Goal: Task Accomplishment & Management: Use online tool/utility

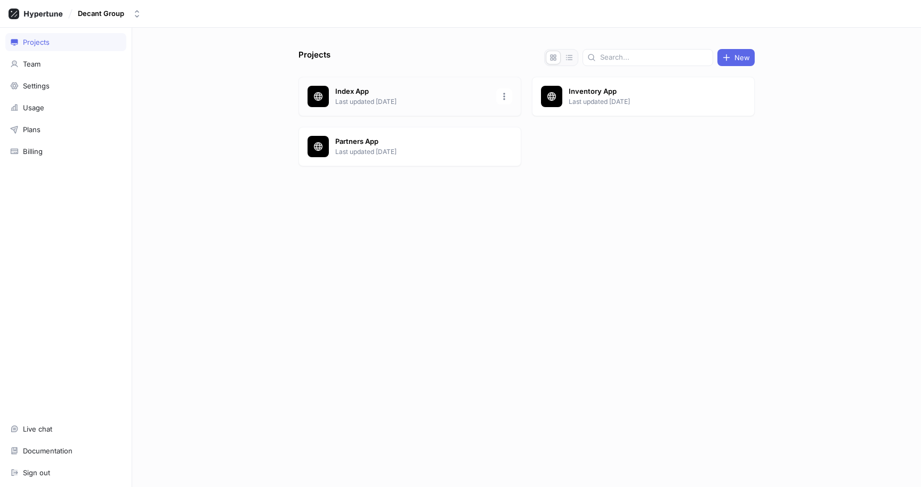
click at [362, 103] on p "Last updated [DATE]" at bounding box center [412, 102] width 154 height 10
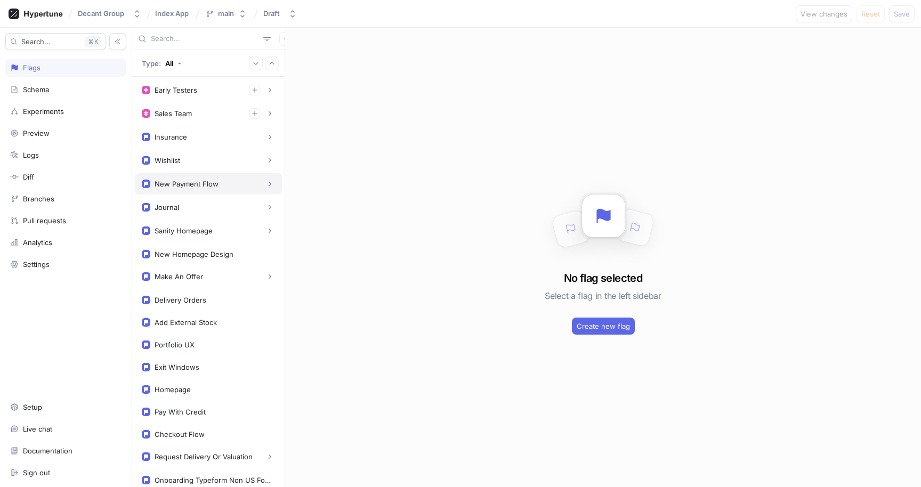
click at [205, 188] on div "New Payment Flow" at bounding box center [186, 184] width 64 height 9
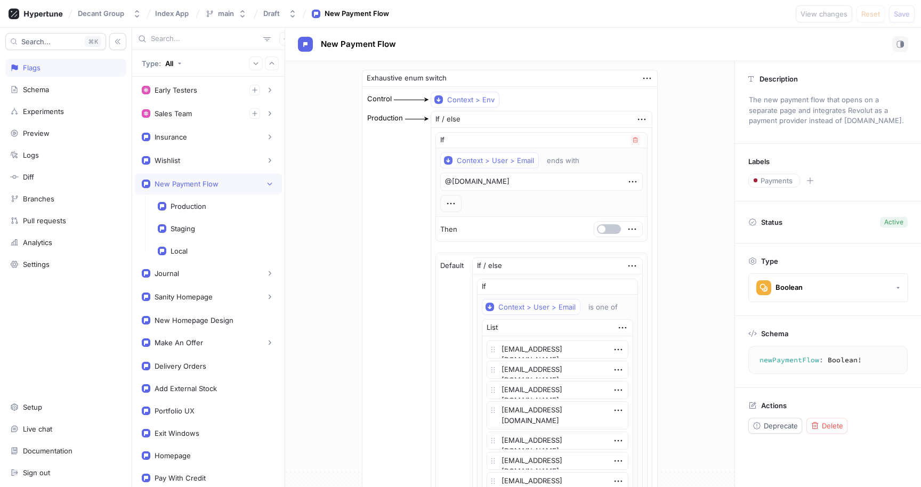
scroll to position [240, 0]
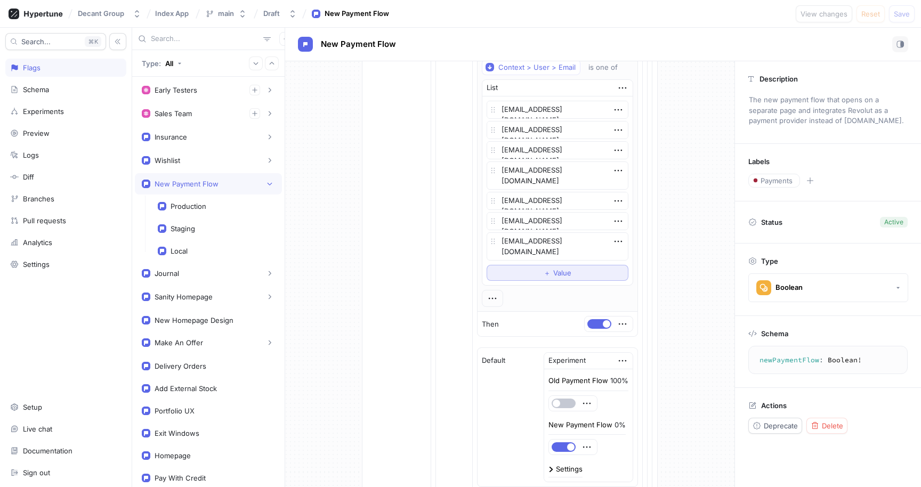
click at [535, 271] on button "＋ Value" at bounding box center [557, 273] width 142 height 16
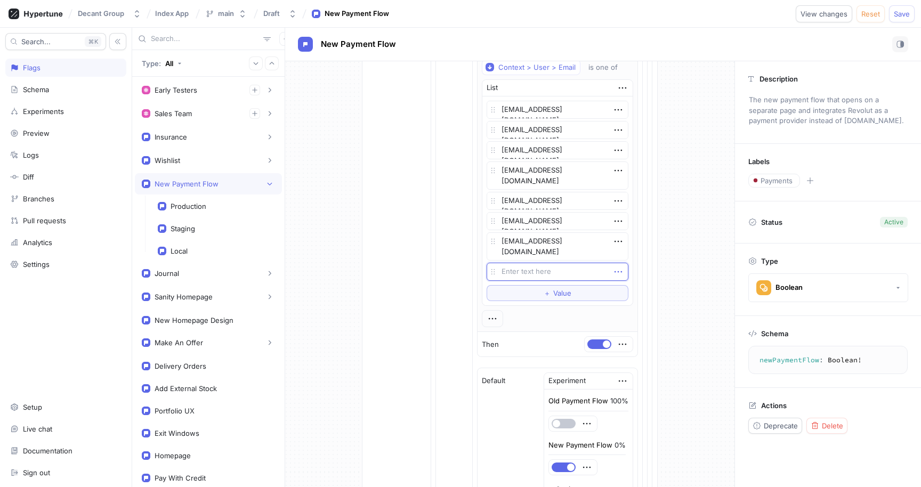
type textarea "x"
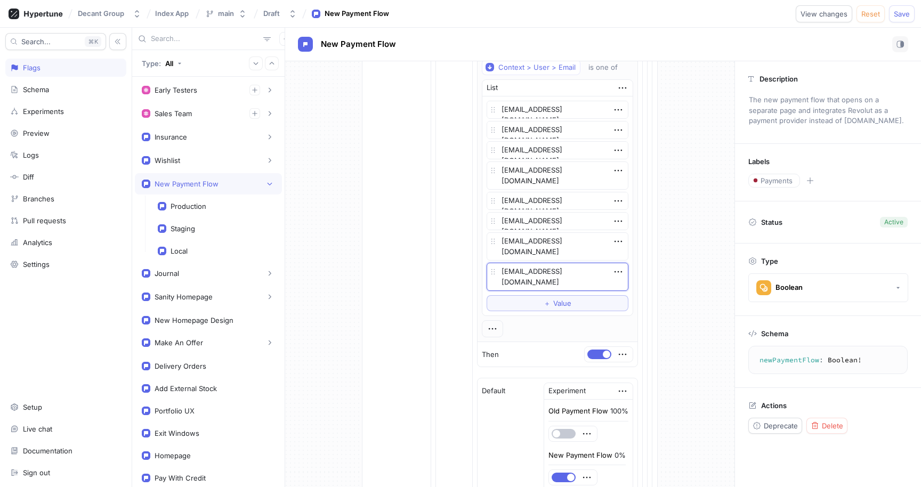
type textarea "[EMAIL_ADDRESS][DOMAIN_NAME]"
click at [643, 250] on div "If Context > User > Email ends with @[DOMAIN_NAME] Then Default If / else If Co…" at bounding box center [541, 236] width 221 height 696
click at [893, 12] on button "Save" at bounding box center [902, 13] width 26 height 17
type textarea "x"
click at [391, 199] on div "Production If / else If Context > User > Email ends with @[DOMAIN_NAME] Then De…" at bounding box center [510, 228] width 286 height 715
